Goal: Go to known website: Access a specific website the user already knows

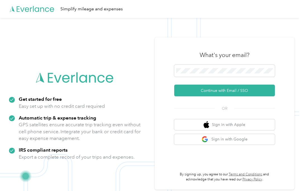
click at [262, 92] on button "Continue with Email / SSO" at bounding box center [224, 91] width 101 height 12
